Goal: Task Accomplishment & Management: Manage account settings

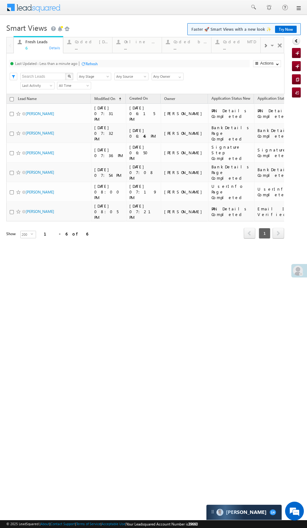
click at [143, 50] on div "..." at bounding box center [141, 47] width 34 height 5
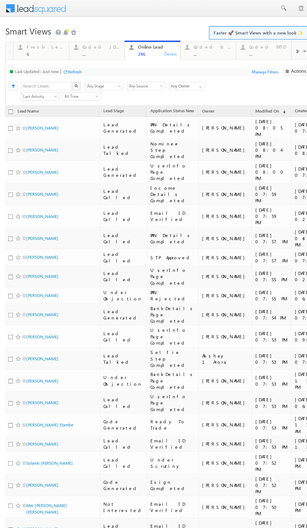
scroll to position [0, 4]
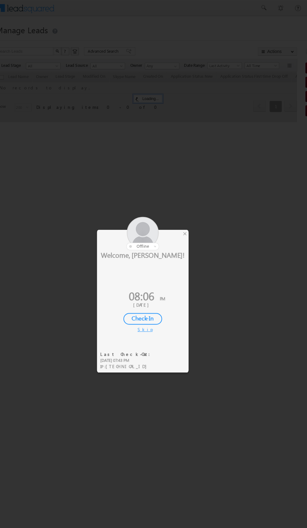
click at [183, 214] on div "×" at bounding box center [181, 215] width 7 height 7
click at [184, 214] on div at bounding box center [142, 215] width 85 height 31
click at [185, 220] on div at bounding box center [153, 264] width 307 height 528
click at [184, 217] on div at bounding box center [153, 264] width 307 height 528
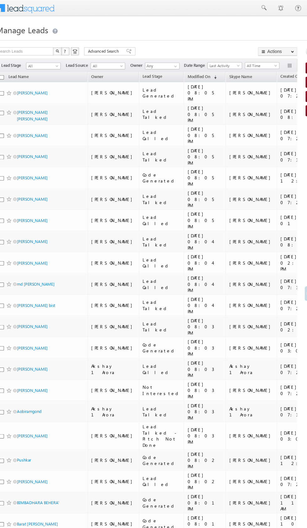
scroll to position [0, 164]
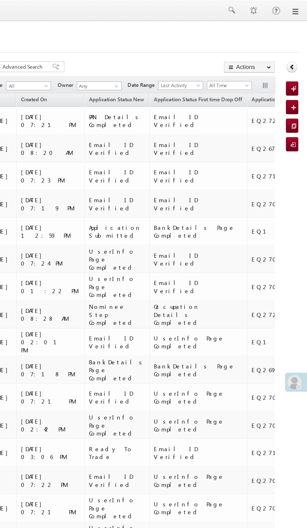
click at [294, 47] on icon at bounding box center [296, 47] width 4 height 4
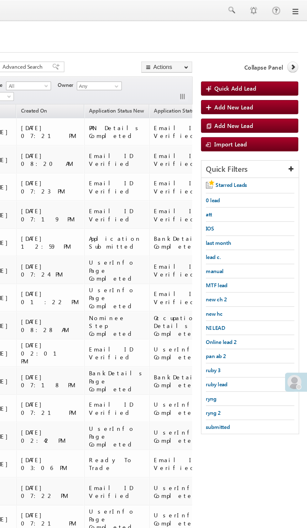
click at [251, 302] on span "submitted" at bounding box center [243, 302] width 17 height 5
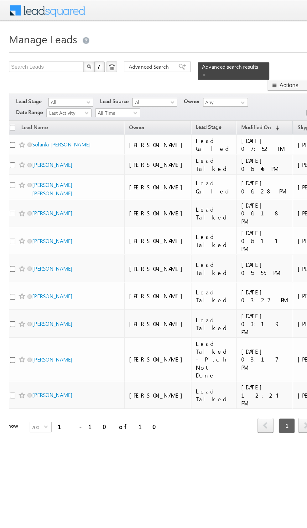
scroll to position [0, 0]
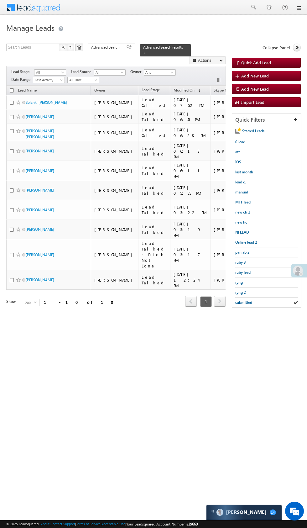
click at [146, 51] on span at bounding box center [144, 52] width 3 height 3
